Goal: Task Accomplishment & Management: Use online tool/utility

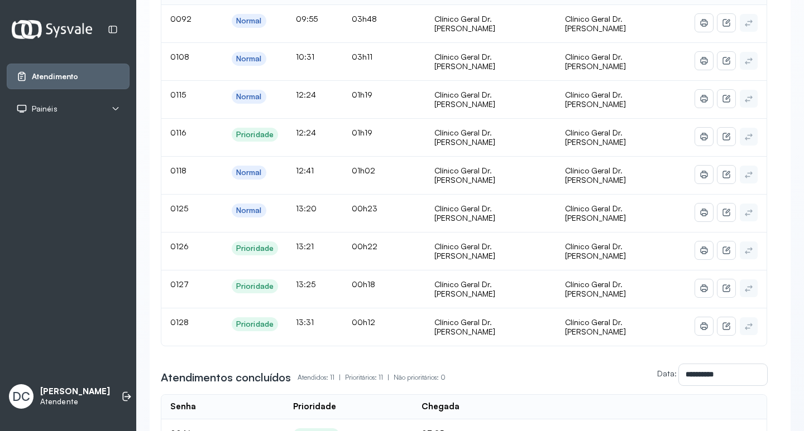
scroll to position [167, 0]
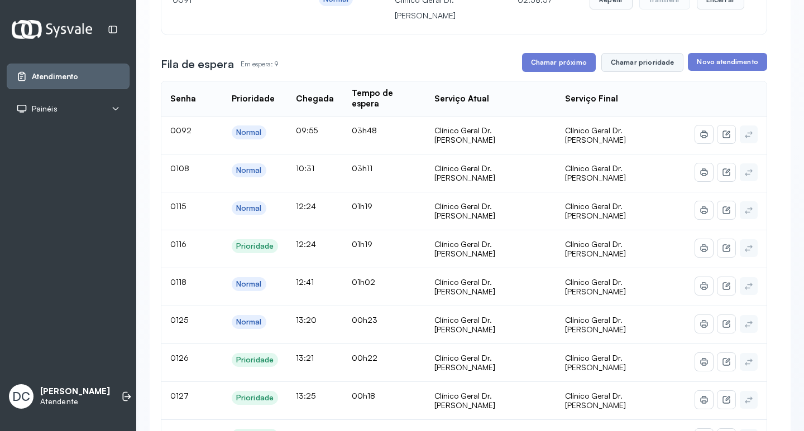
click at [622, 63] on button "Chamar prioridade" at bounding box center [642, 62] width 83 height 19
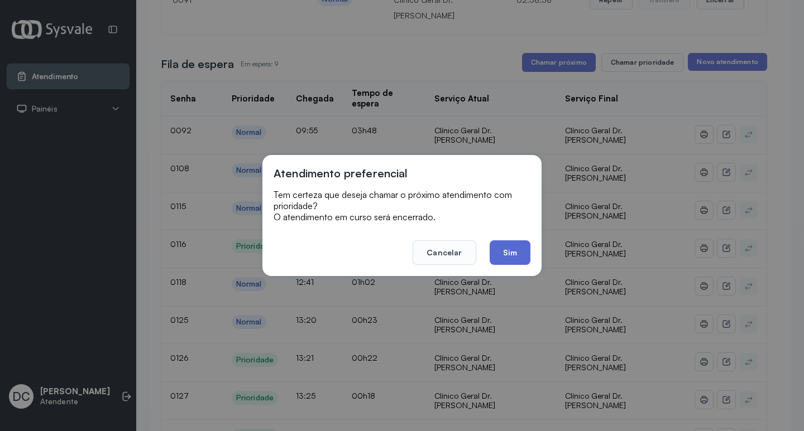
click at [515, 253] on button "Sim" at bounding box center [509, 253] width 41 height 25
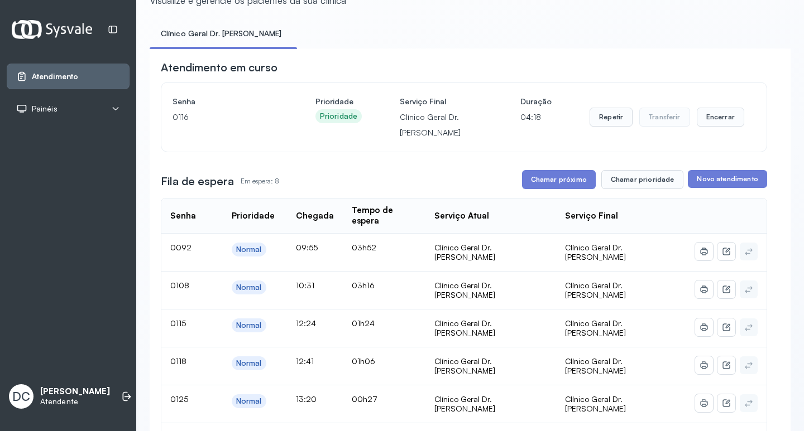
scroll to position [112, 0]
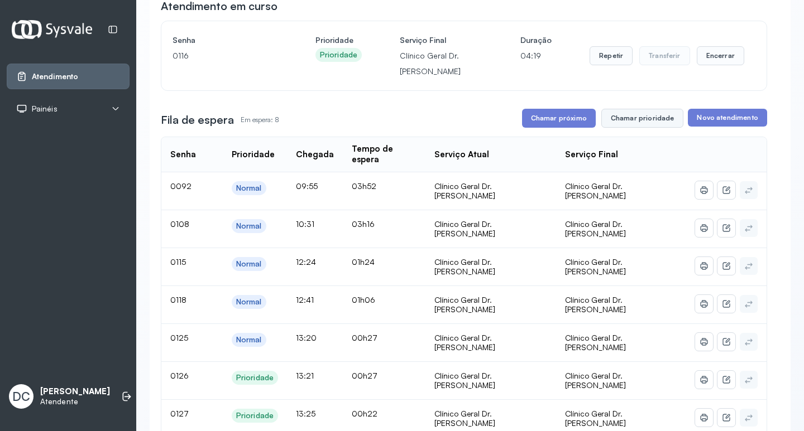
click at [642, 124] on button "Chamar prioridade" at bounding box center [642, 118] width 83 height 19
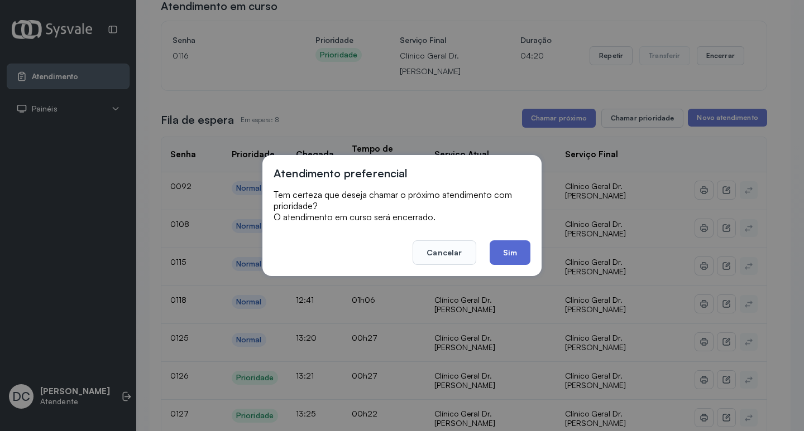
click at [515, 248] on button "Sim" at bounding box center [509, 253] width 41 height 25
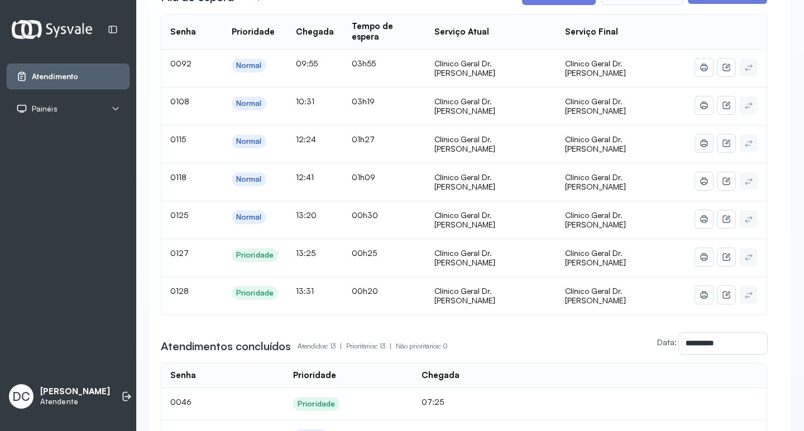
scroll to position [223, 0]
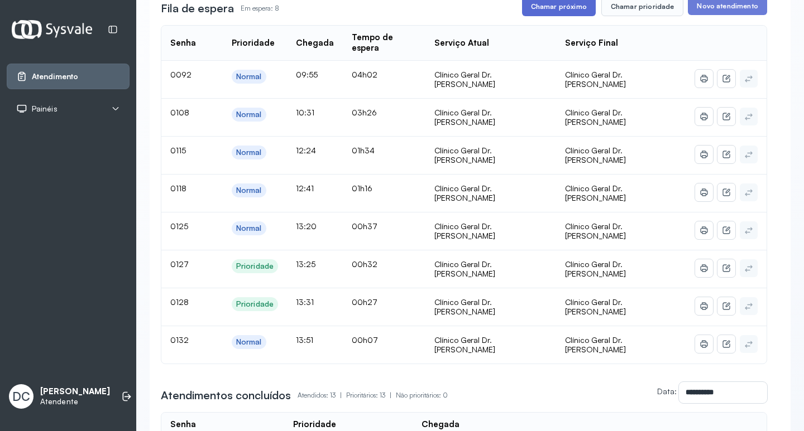
click at [563, 9] on button "Chamar próximo" at bounding box center [559, 6] width 74 height 19
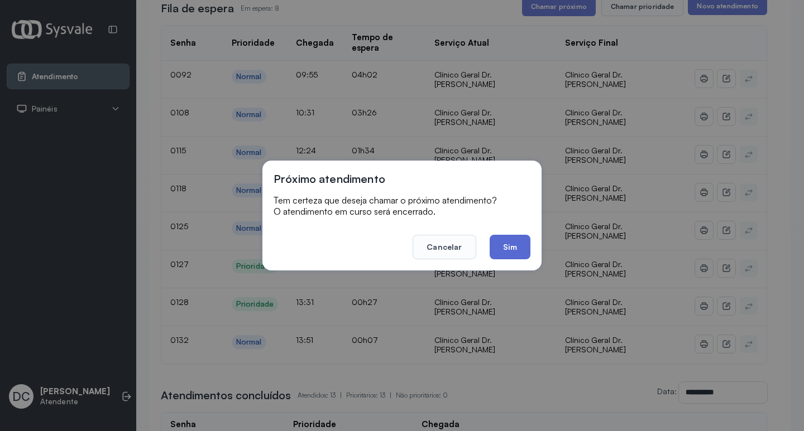
click at [508, 251] on button "Sim" at bounding box center [509, 247] width 41 height 25
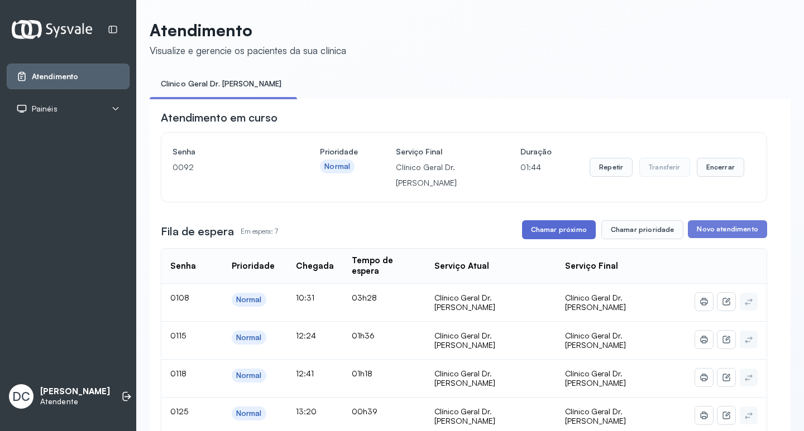
click at [573, 235] on button "Chamar próximo" at bounding box center [559, 229] width 74 height 19
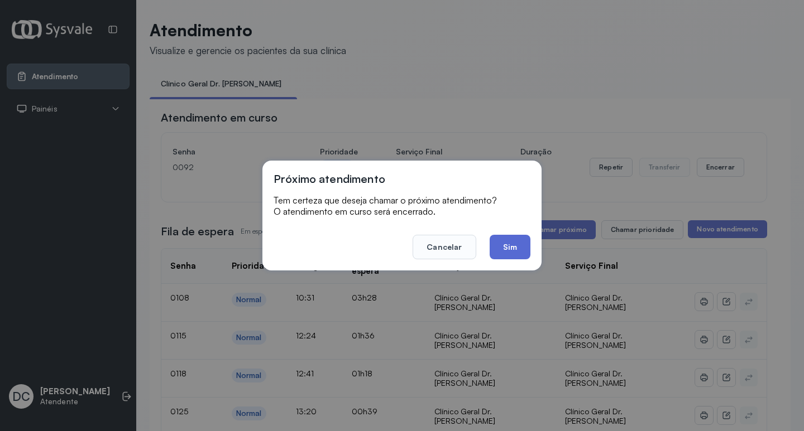
click at [511, 255] on button "Sim" at bounding box center [509, 247] width 41 height 25
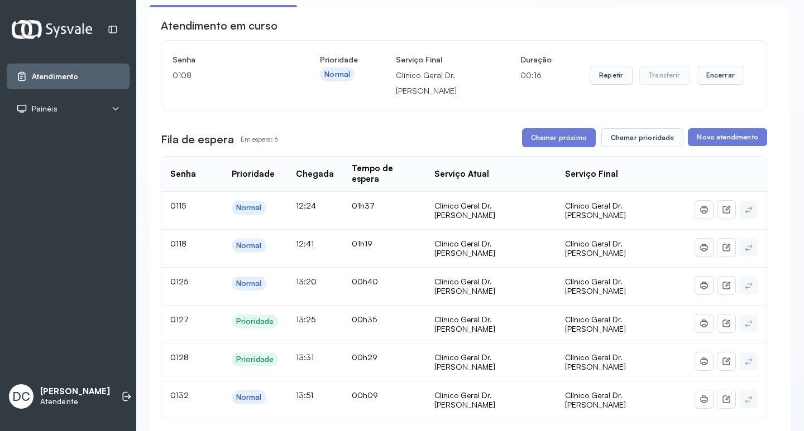
scroll to position [112, 0]
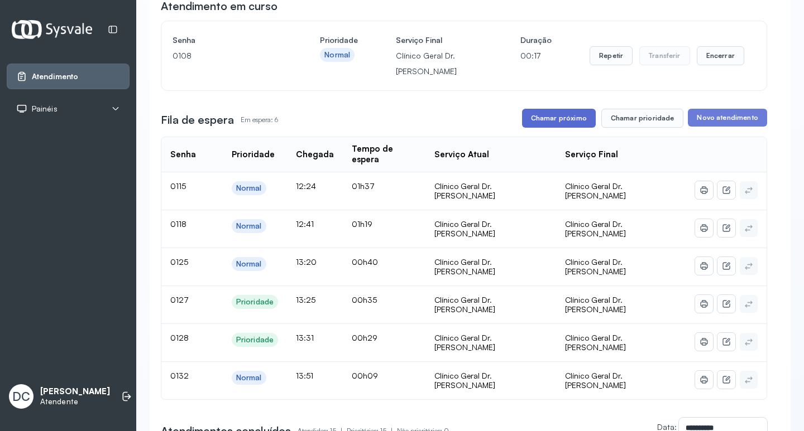
click at [547, 128] on button "Chamar próximo" at bounding box center [559, 118] width 74 height 19
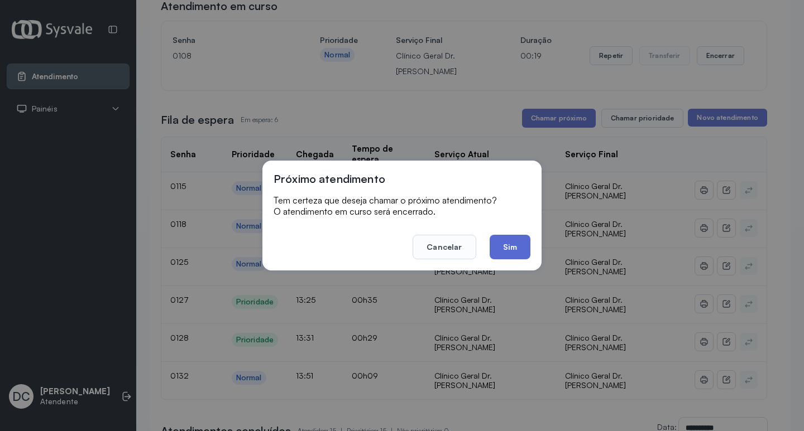
click at [523, 247] on button "Sim" at bounding box center [509, 247] width 41 height 25
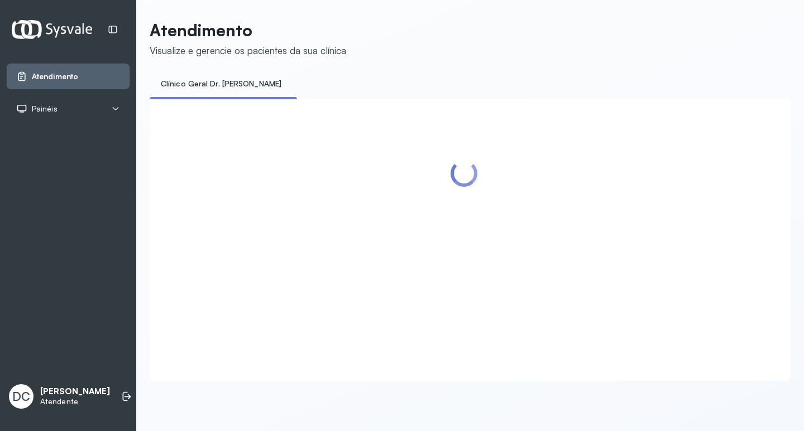
scroll to position [0, 0]
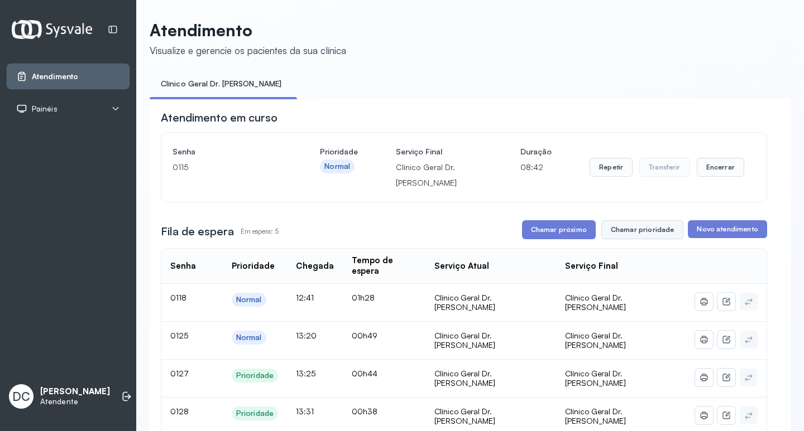
click at [614, 236] on button "Chamar prioridade" at bounding box center [642, 229] width 83 height 19
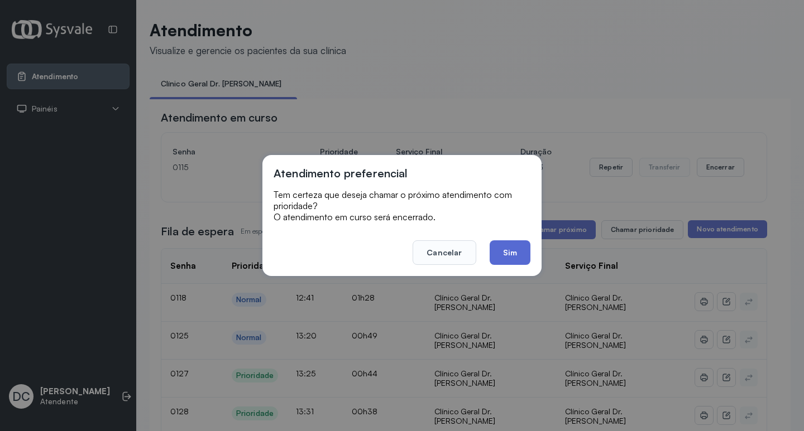
click at [517, 256] on button "Sim" at bounding box center [509, 253] width 41 height 25
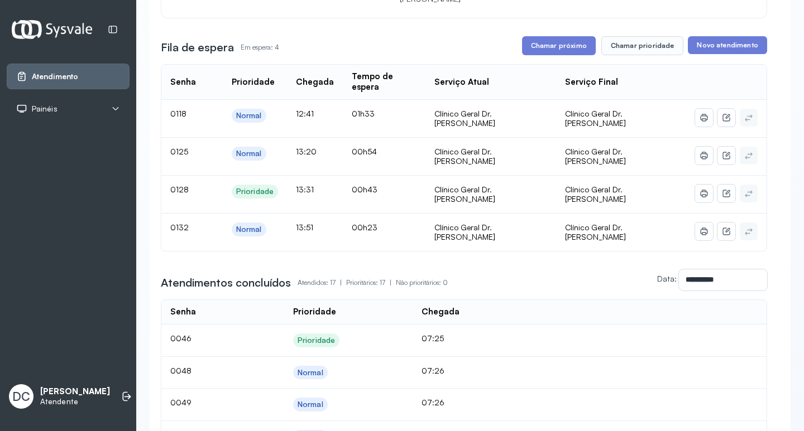
scroll to position [167, 0]
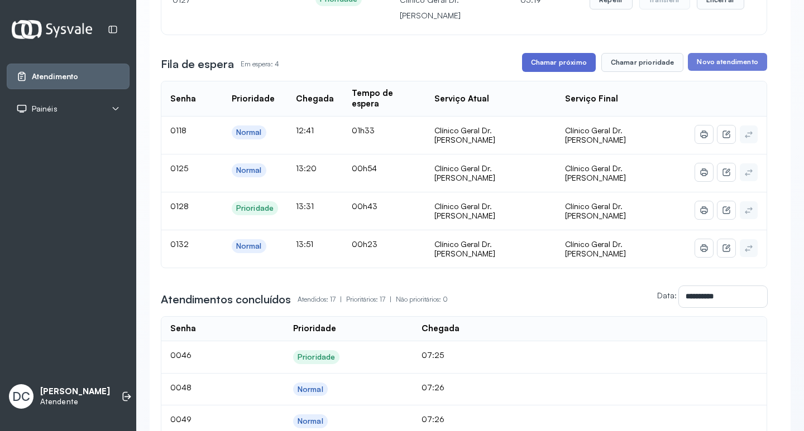
click at [542, 66] on button "Chamar próximo" at bounding box center [559, 62] width 74 height 19
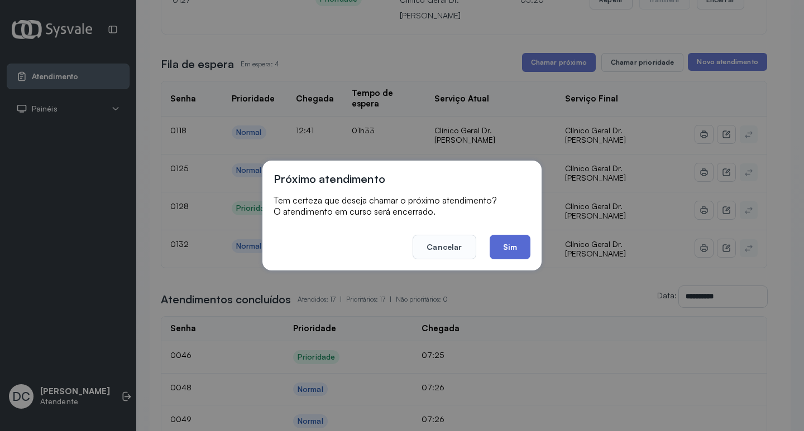
click at [522, 246] on button "Sim" at bounding box center [509, 247] width 41 height 25
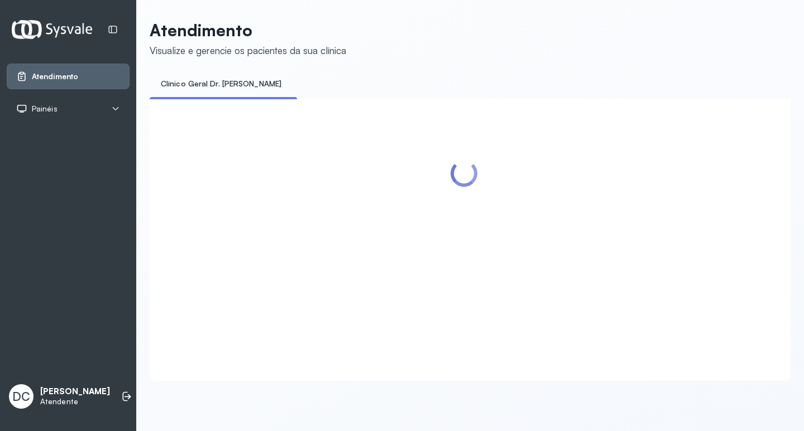
scroll to position [0, 0]
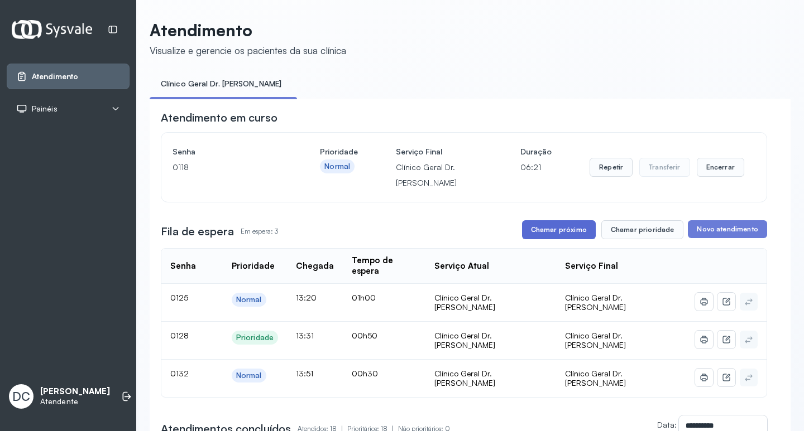
click at [559, 234] on button "Chamar próximo" at bounding box center [559, 229] width 74 height 19
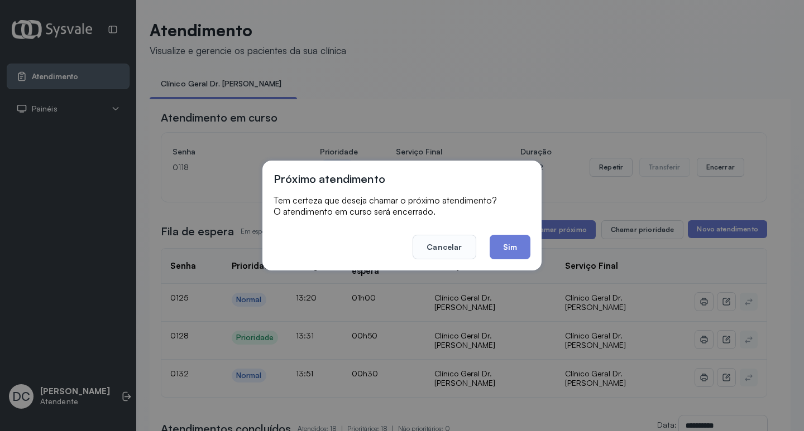
click at [508, 261] on div "Próximo atendimento Tem certeza que deseja chamar o próximo atendimento? O aten…" at bounding box center [401, 216] width 279 height 110
click at [508, 245] on button "Sim" at bounding box center [509, 247] width 41 height 25
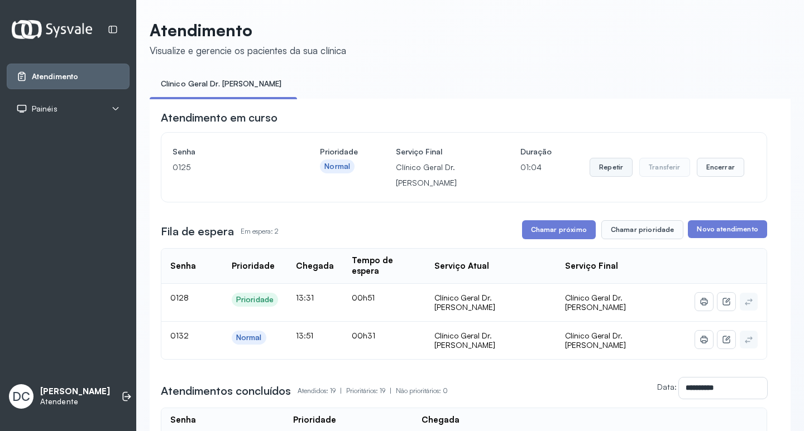
click at [609, 171] on button "Repetir" at bounding box center [610, 167] width 43 height 19
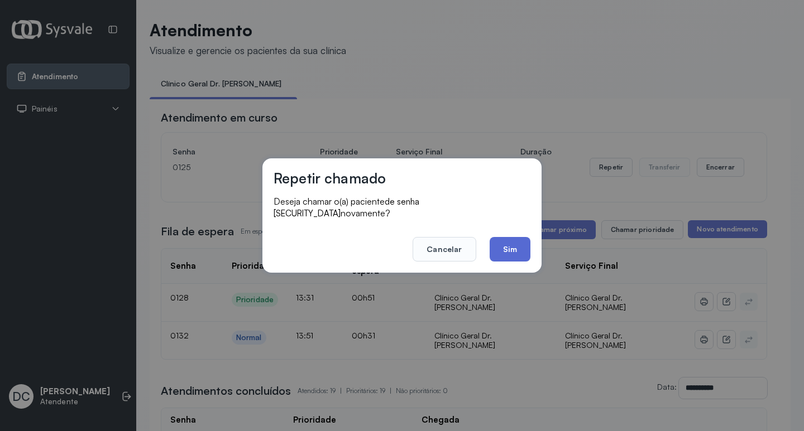
click at [518, 250] on button "Sim" at bounding box center [509, 249] width 41 height 25
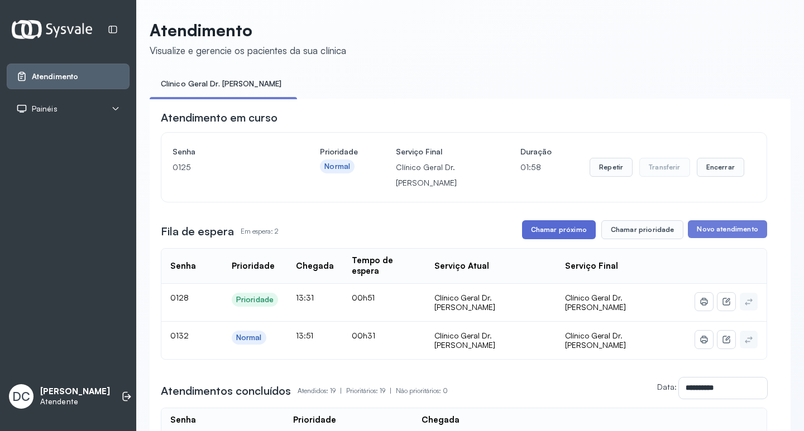
click at [538, 230] on button "Chamar próximo" at bounding box center [559, 229] width 74 height 19
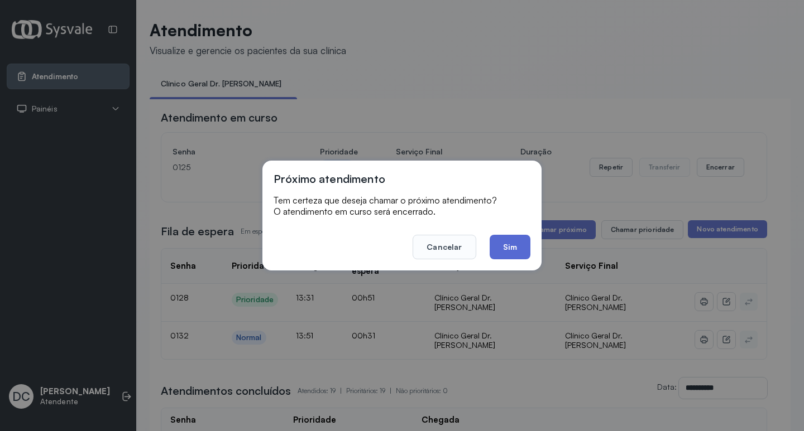
click at [509, 255] on button "Sim" at bounding box center [509, 247] width 41 height 25
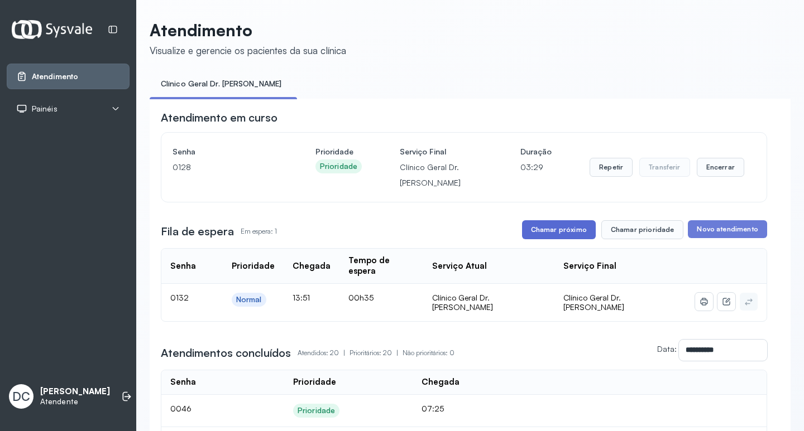
click at [545, 230] on button "Chamar próximo" at bounding box center [559, 229] width 74 height 19
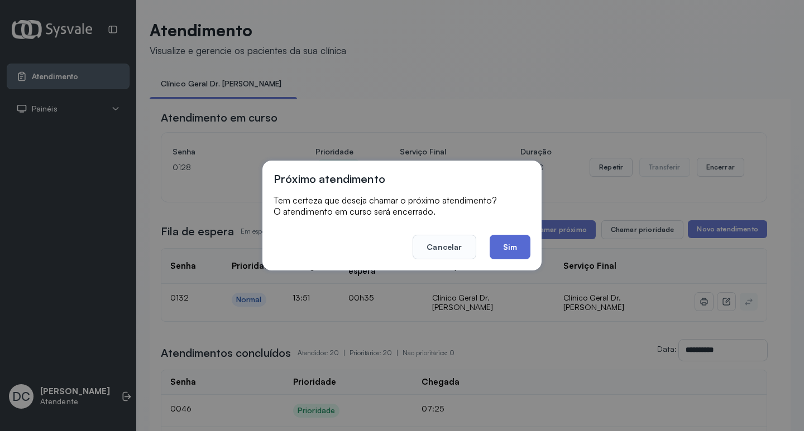
click at [506, 249] on button "Sim" at bounding box center [509, 247] width 41 height 25
